Goal: Information Seeking & Learning: Learn about a topic

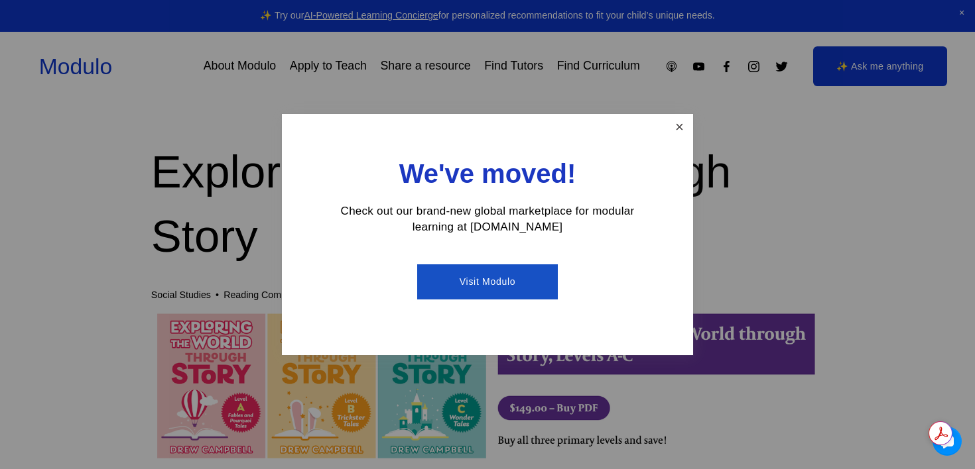
click at [675, 120] on link "Close" at bounding box center [679, 127] width 23 height 23
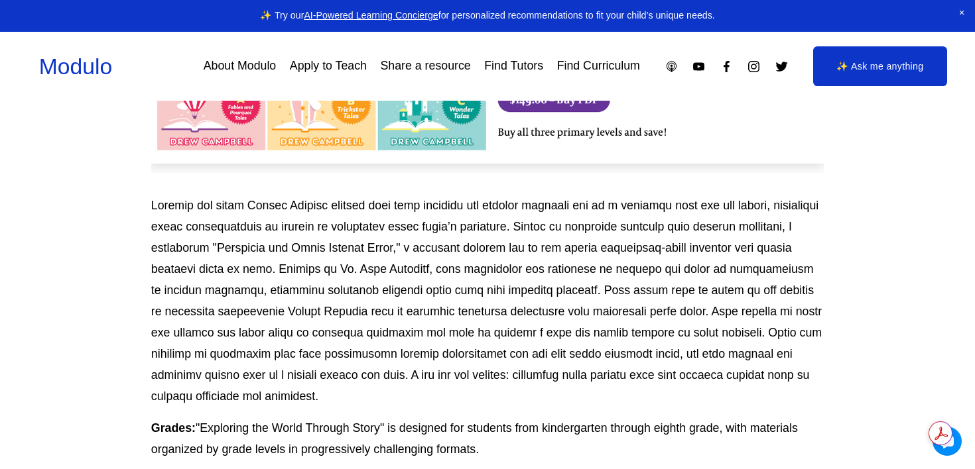
scroll to position [312, 0]
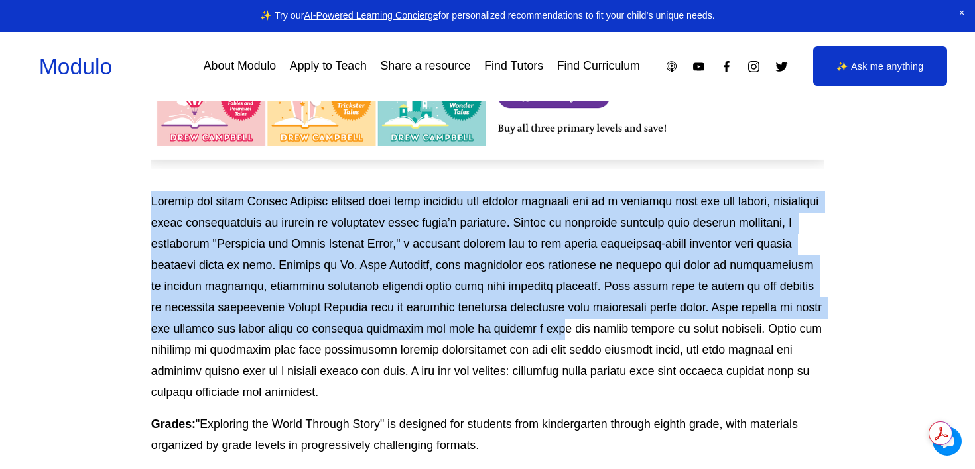
drag, startPoint x: 463, startPoint y: 324, endPoint x: 440, endPoint y: 188, distance: 138.5
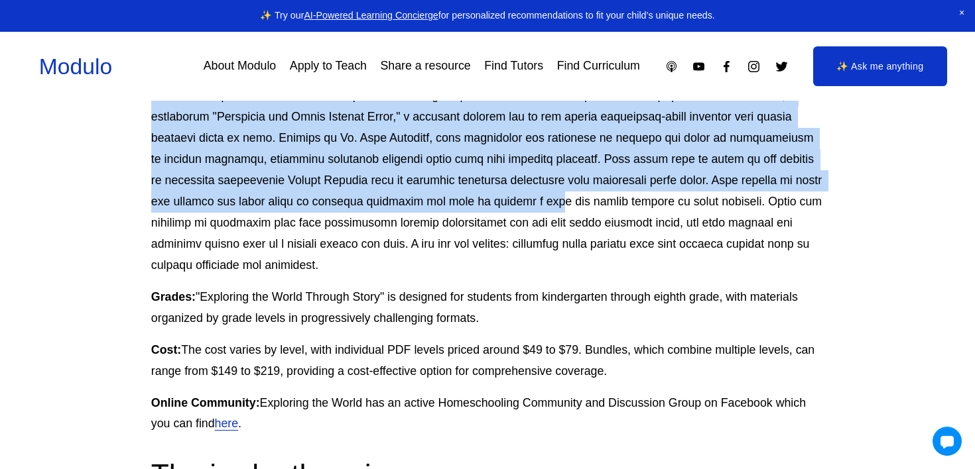
scroll to position [440, 0]
click at [288, 137] on p at bounding box center [487, 170] width 672 height 212
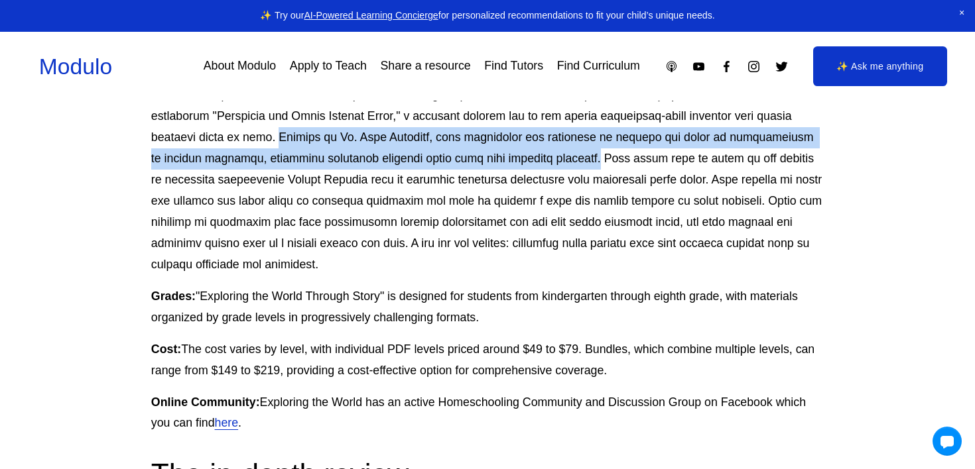
drag, startPoint x: 288, startPoint y: 137, endPoint x: 556, endPoint y: 154, distance: 267.8
click at [556, 154] on p at bounding box center [487, 170] width 672 height 212
click at [560, 158] on p at bounding box center [487, 170] width 672 height 212
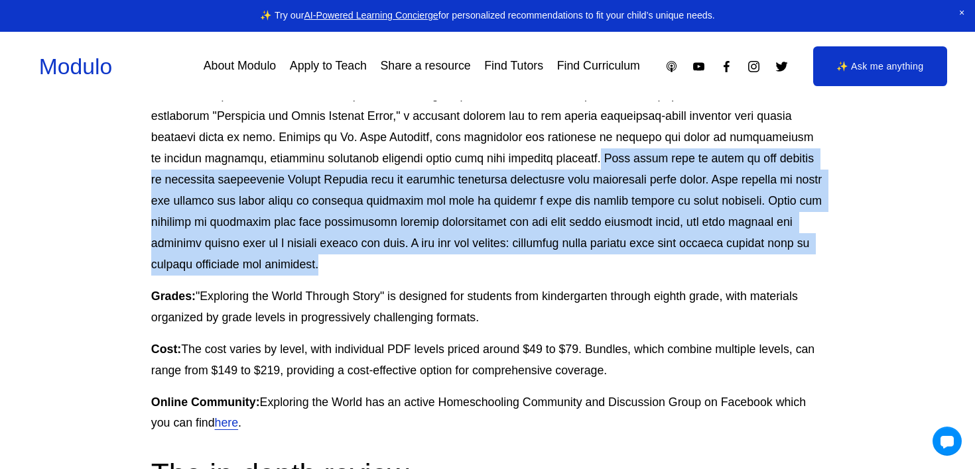
drag, startPoint x: 560, startPoint y: 158, endPoint x: 628, endPoint y: 263, distance: 125.6
click at [628, 263] on p at bounding box center [487, 170] width 672 height 212
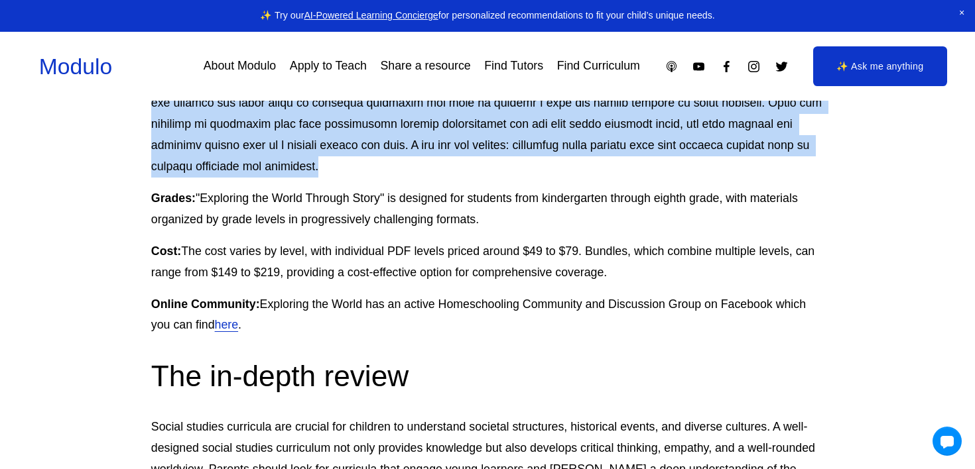
scroll to position [551, 0]
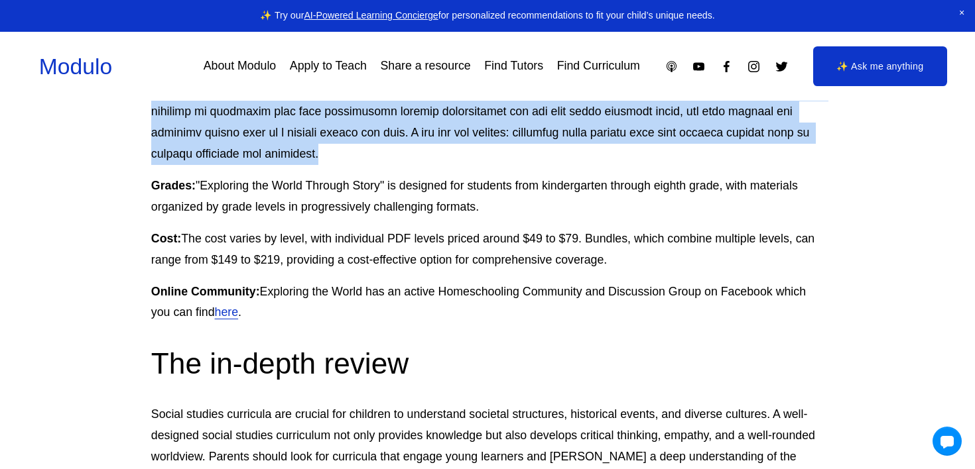
click at [534, 149] on p at bounding box center [487, 59] width 672 height 212
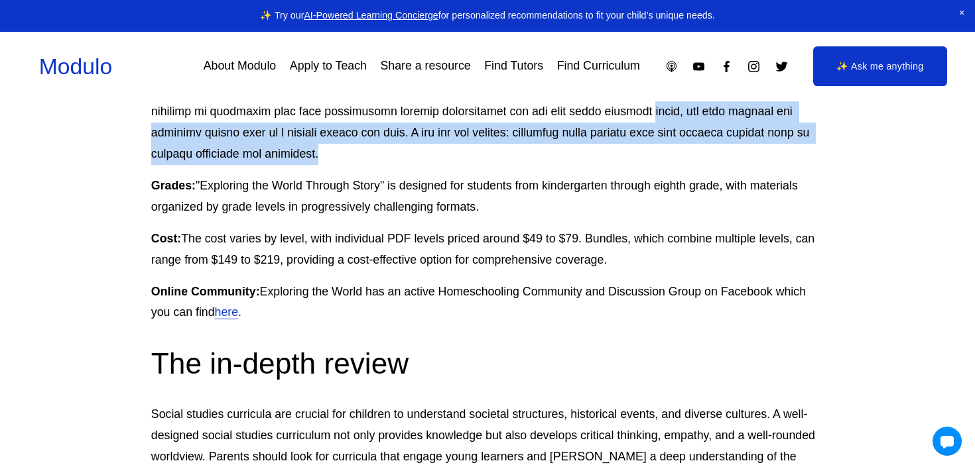
drag, startPoint x: 534, startPoint y: 149, endPoint x: 529, endPoint y: 118, distance: 31.6
click at [529, 117] on p at bounding box center [487, 59] width 672 height 212
click at [523, 157] on p at bounding box center [487, 59] width 672 height 212
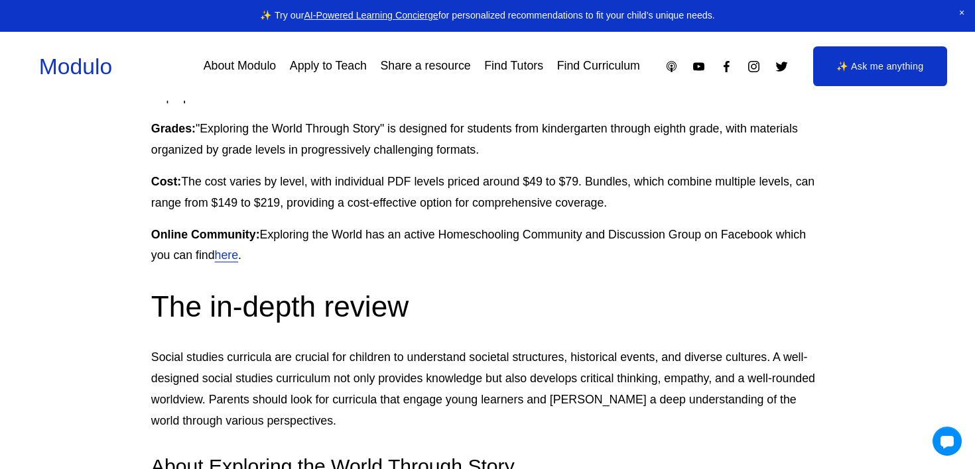
scroll to position [609, 0]
click at [523, 157] on p "Grades: "Exploring the World Through Story" is designed for students from kinde…" at bounding box center [487, 139] width 672 height 42
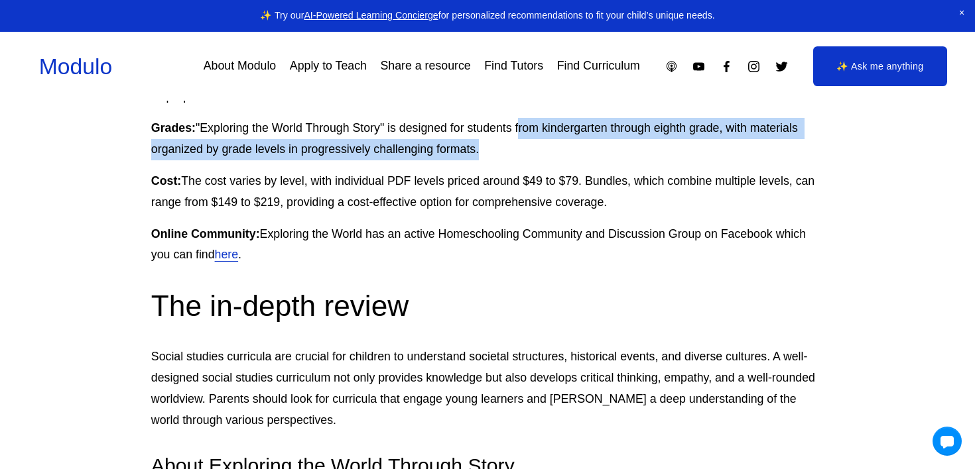
drag, startPoint x: 523, startPoint y: 157, endPoint x: 522, endPoint y: 123, distance: 34.5
click at [522, 123] on p "Grades: "Exploring the World Through Story" is designed for students from kinde…" at bounding box center [487, 139] width 672 height 42
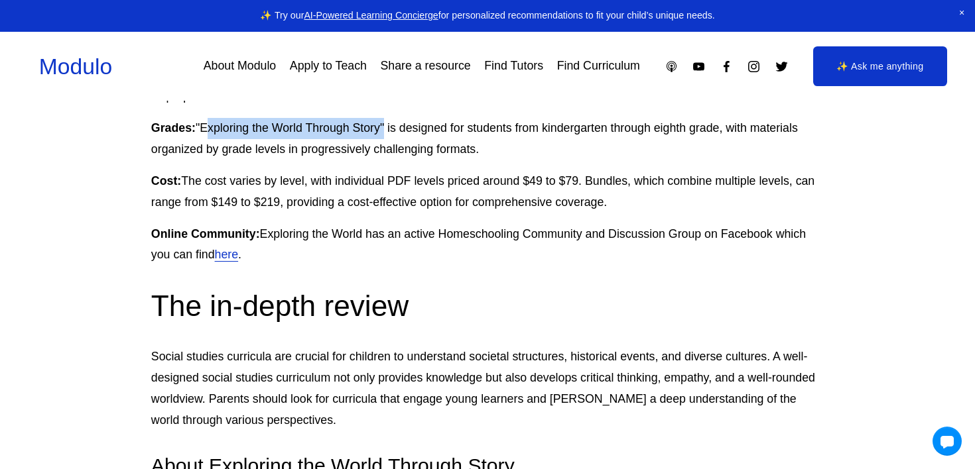
drag, startPoint x: 386, startPoint y: 128, endPoint x: 208, endPoint y: 131, distance: 177.7
click at [208, 131] on p "Grades: "Exploring the World Through Story" is designed for students from kinde…" at bounding box center [487, 139] width 672 height 42
copy p "Exploring the World Through Story"
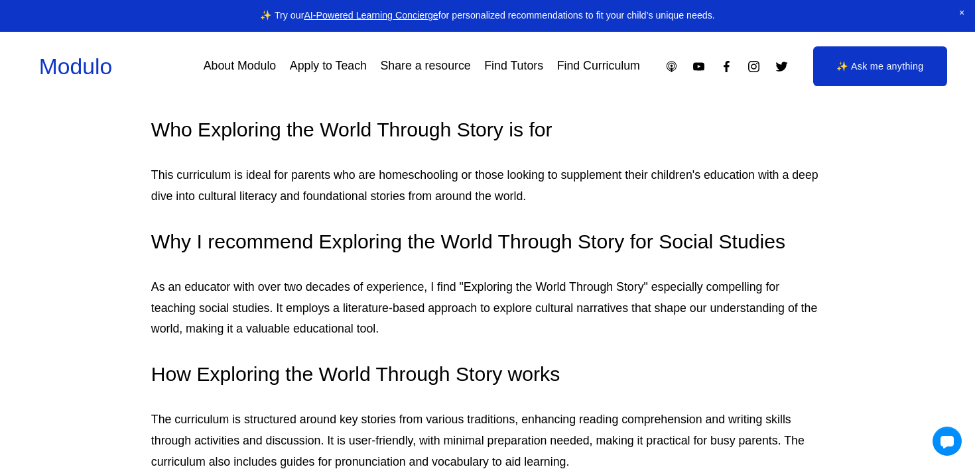
scroll to position [1087, 0]
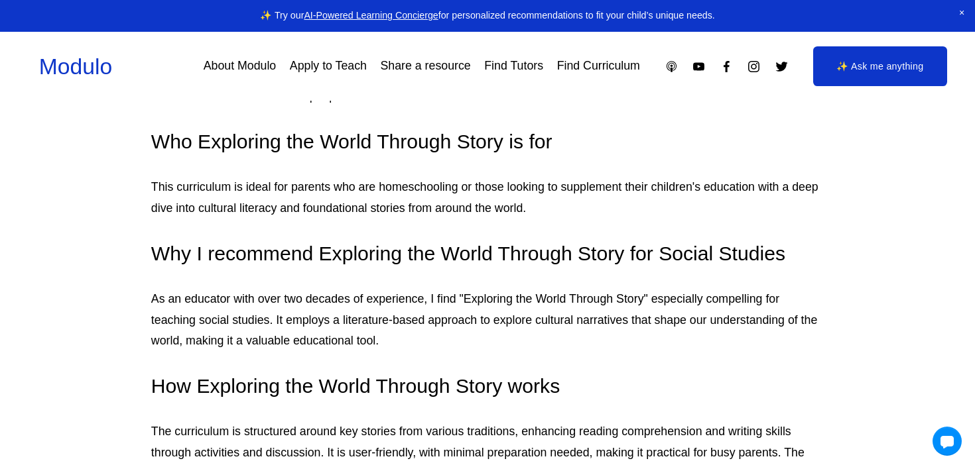
click at [369, 201] on p "This curriculum is ideal for parents who are homeschooling or those looking to …" at bounding box center [487, 198] width 672 height 42
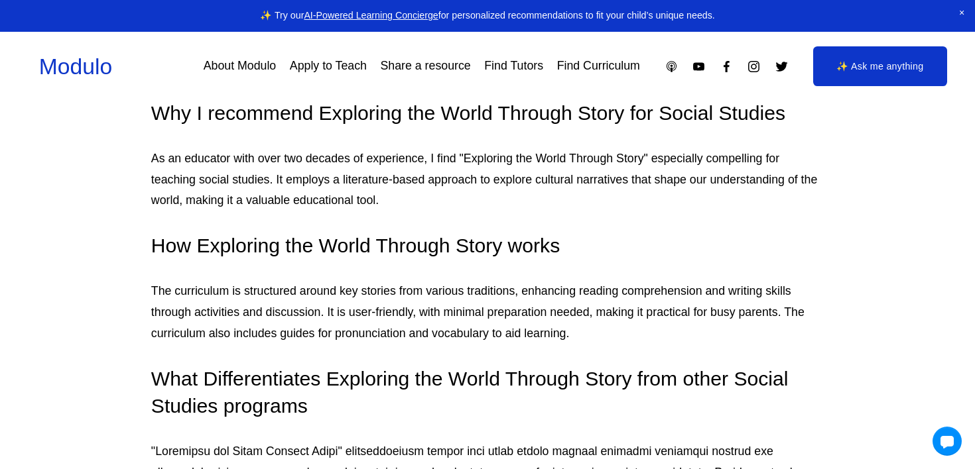
scroll to position [1231, 0]
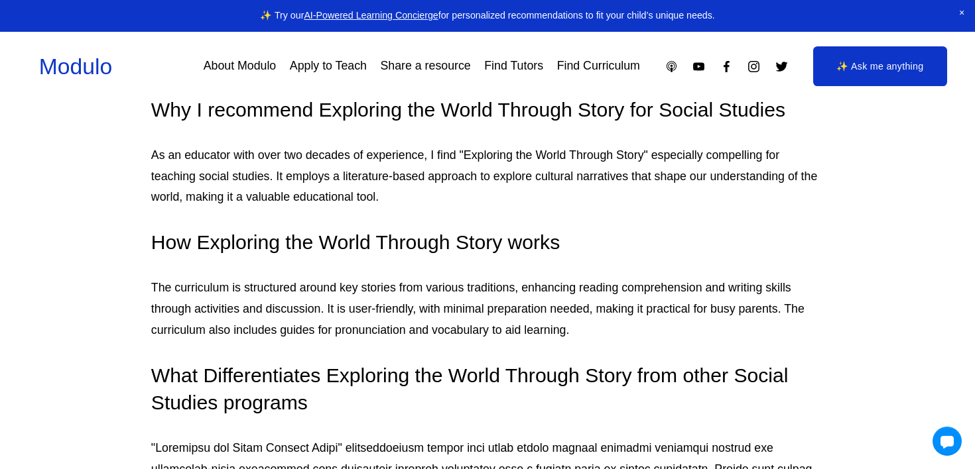
click at [352, 169] on p "As an educator with over two decades of experience, I find "Exploring the World…" at bounding box center [487, 177] width 672 height 64
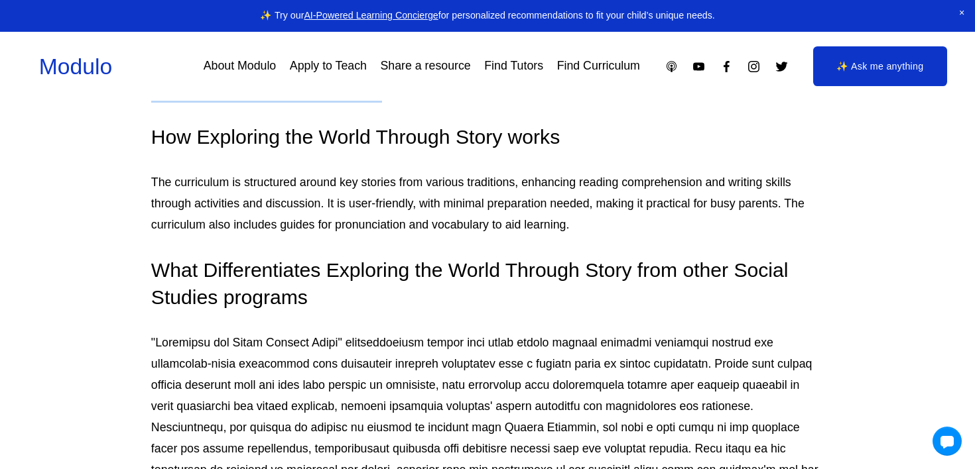
scroll to position [1350, 0]
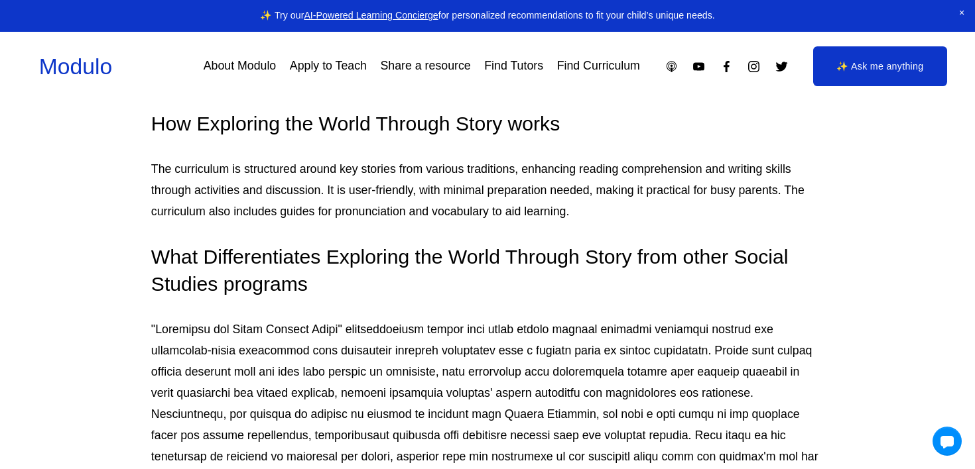
click at [354, 194] on p "The curriculum is structured around key stories from various traditions, enhanc…" at bounding box center [487, 191] width 672 height 64
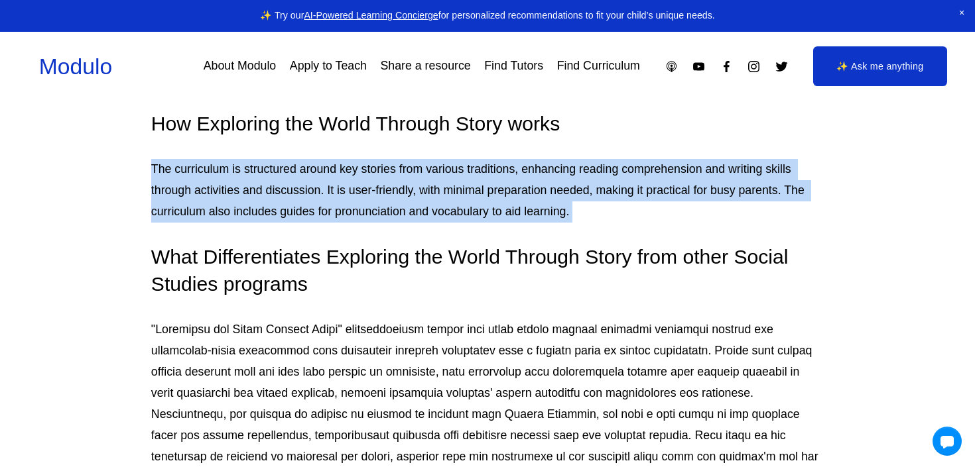
click at [354, 194] on p "The curriculum is structured around key stories from various traditions, enhanc…" at bounding box center [487, 191] width 672 height 64
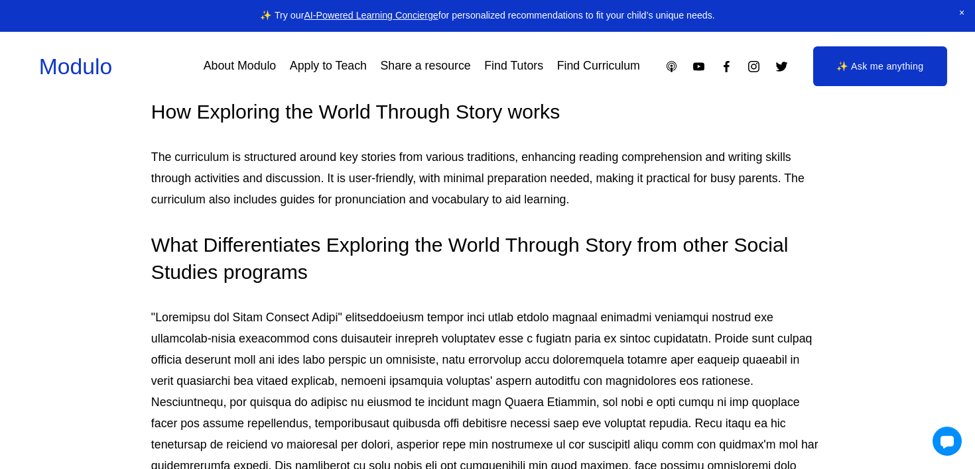
scroll to position [1366, 0]
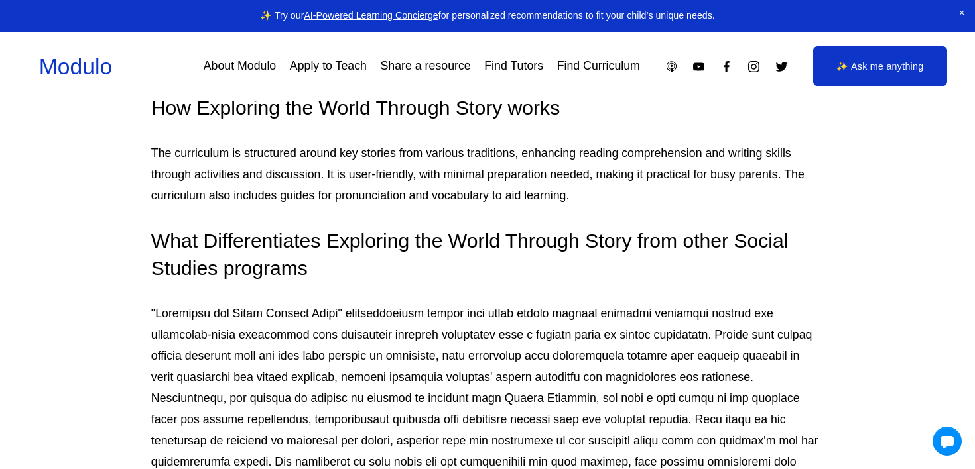
click at [354, 194] on p "The curriculum is structured around key stories from various traditions, enhanc…" at bounding box center [487, 175] width 672 height 64
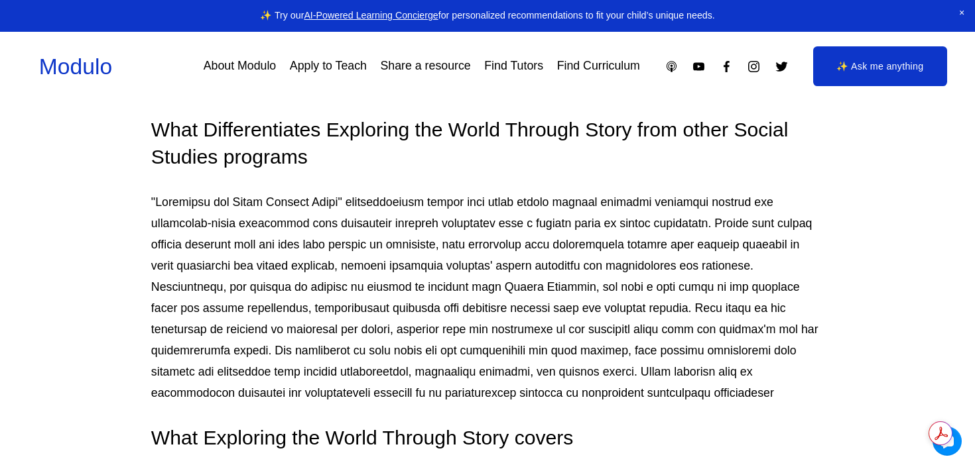
scroll to position [1488, 0]
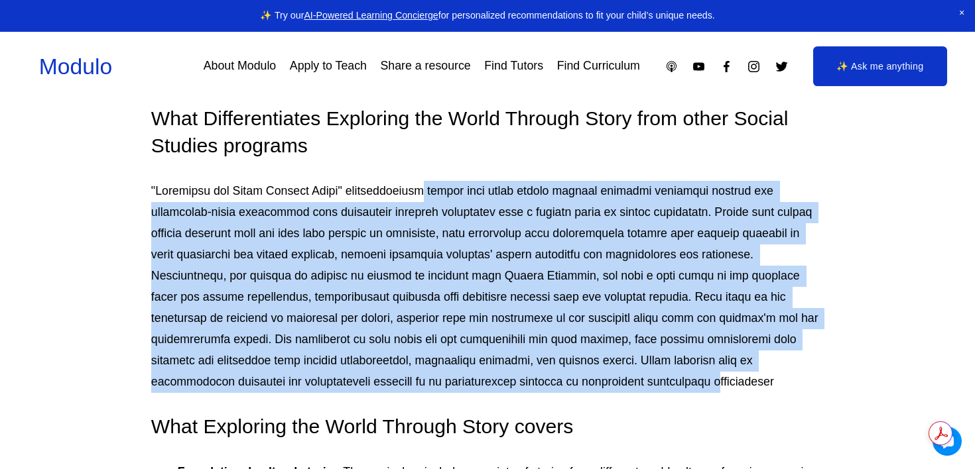
drag, startPoint x: 411, startPoint y: 186, endPoint x: 412, endPoint y: 392, distance: 205.5
click at [412, 392] on p at bounding box center [487, 287] width 672 height 212
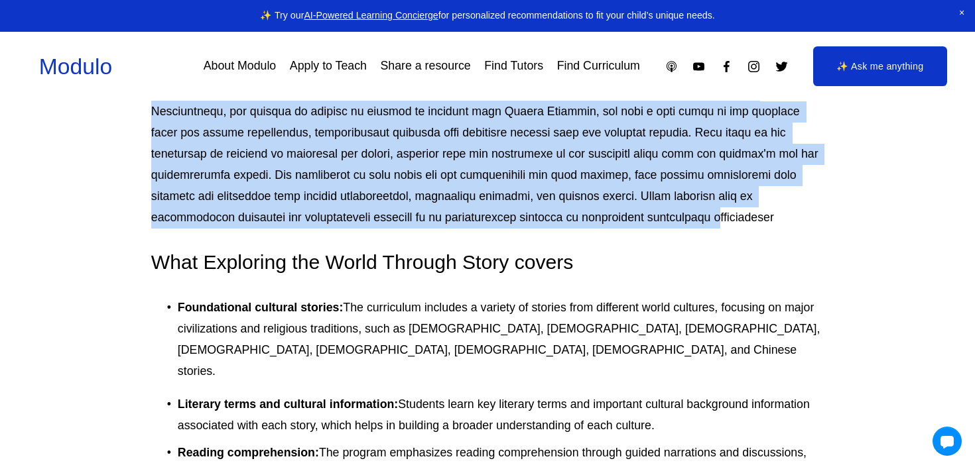
scroll to position [1655, 0]
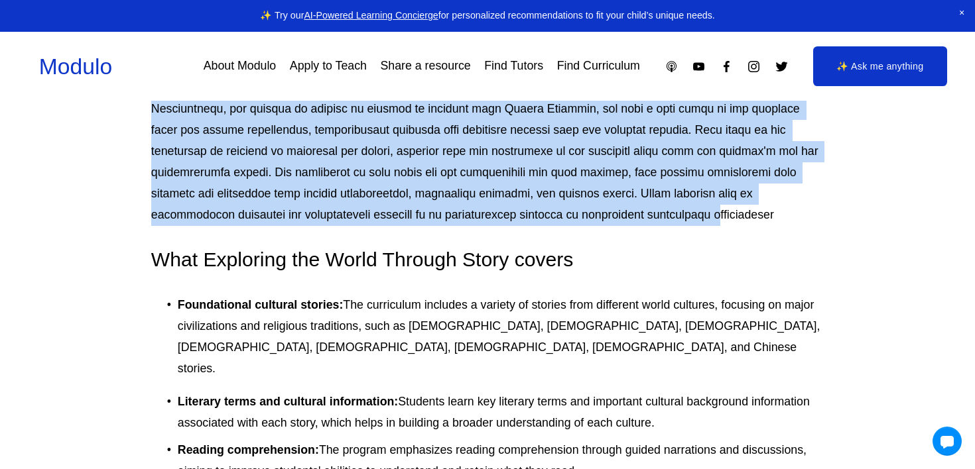
click at [397, 144] on p at bounding box center [487, 120] width 672 height 212
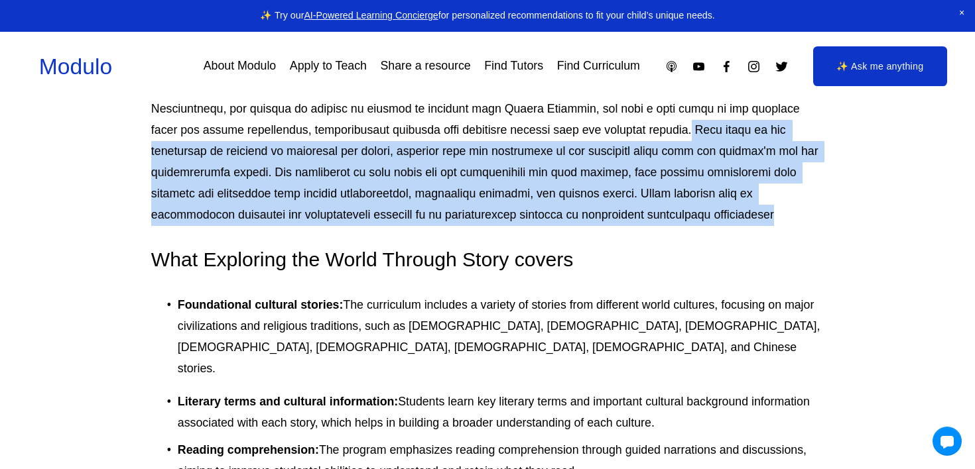
drag, startPoint x: 451, startPoint y: 126, endPoint x: 493, endPoint y: 212, distance: 96.1
click at [493, 212] on p at bounding box center [487, 120] width 672 height 212
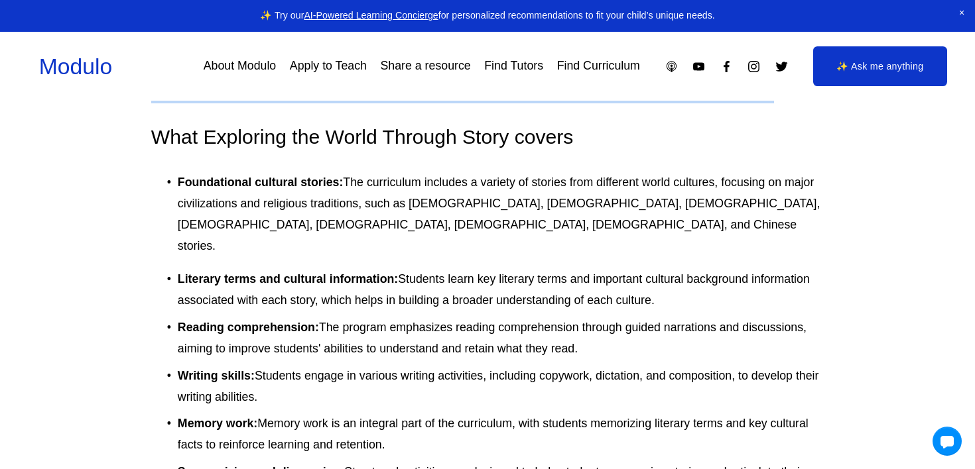
scroll to position [1780, 0]
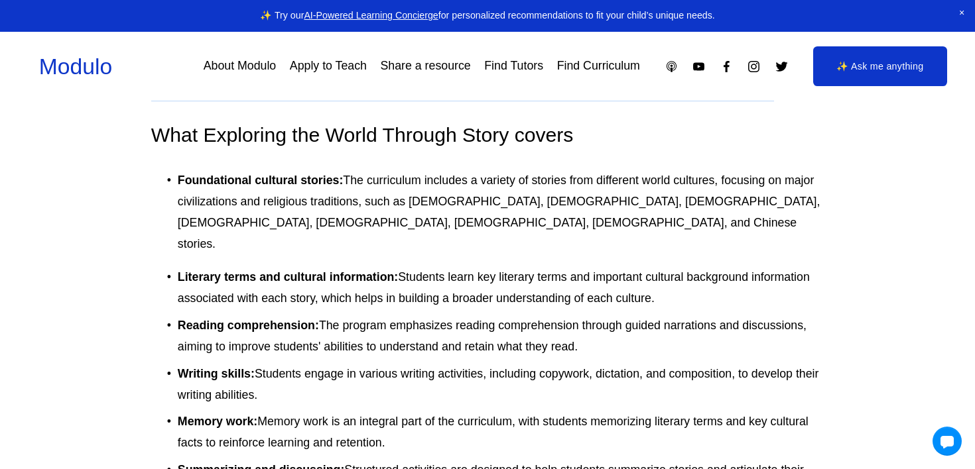
click at [444, 129] on h3 "What Exploring the World Through Story covers" at bounding box center [487, 135] width 672 height 27
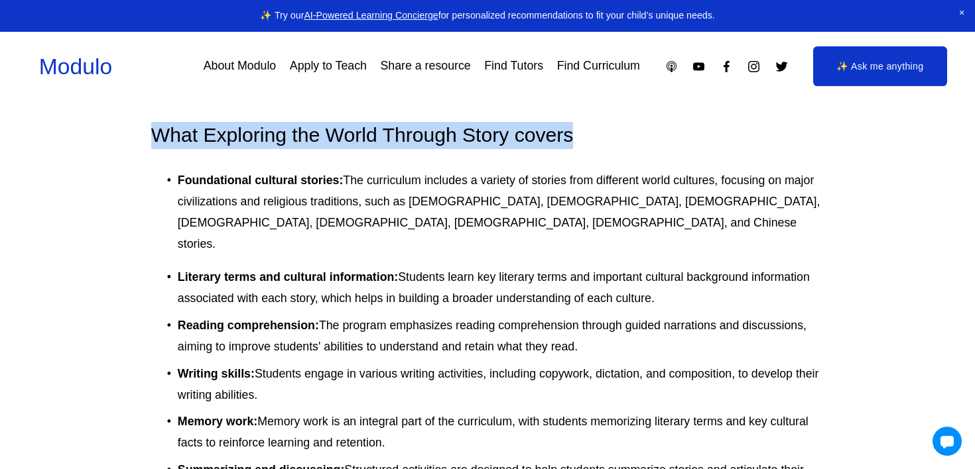
click at [450, 184] on p "Foundational cultural stories: The curriculum includes a variety of stories fro…" at bounding box center [501, 212] width 646 height 85
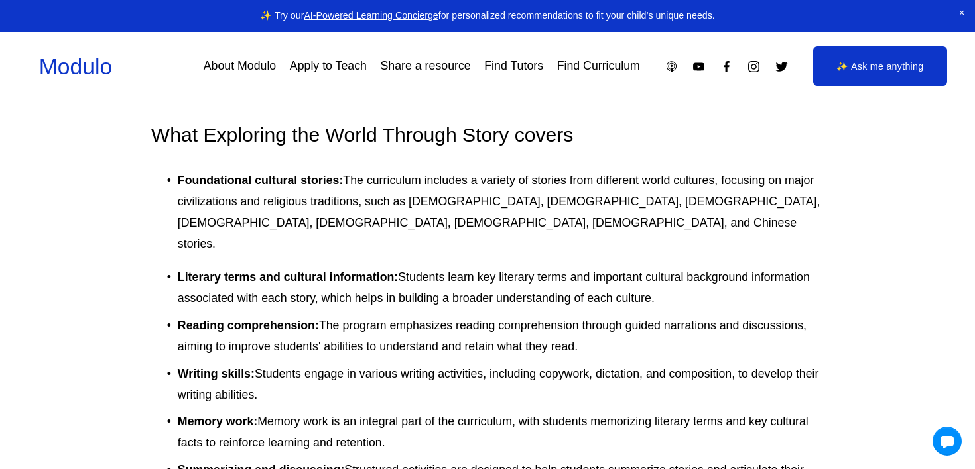
click at [450, 184] on p "Foundational cultural stories: The curriculum includes a variety of stories fro…" at bounding box center [501, 212] width 646 height 85
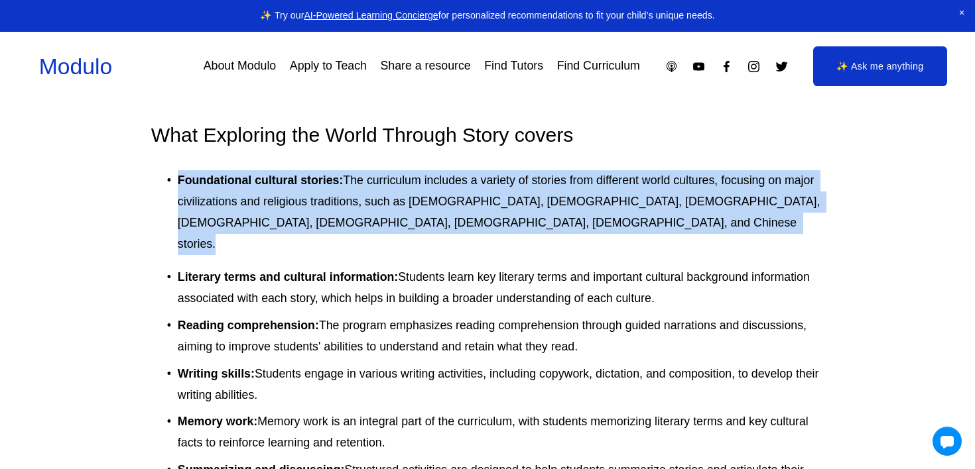
drag, startPoint x: 461, startPoint y: 235, endPoint x: 456, endPoint y: 164, distance: 71.1
